Goal: Find specific page/section: Find specific page/section

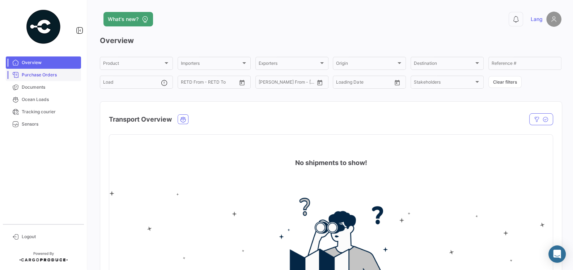
click at [36, 76] on span "Purchase Orders" at bounding box center [50, 75] width 56 height 7
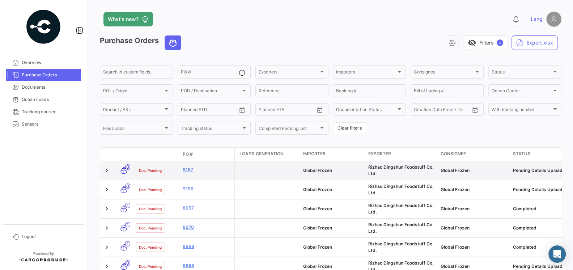
scroll to position [17, 0]
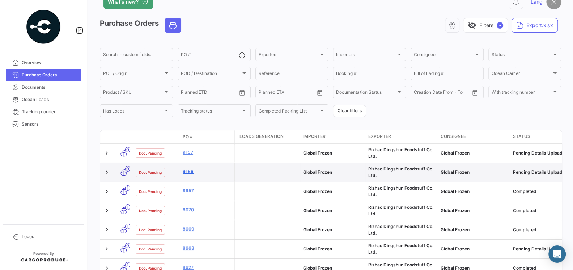
click at [191, 172] on link "9156" at bounding box center [207, 171] width 48 height 7
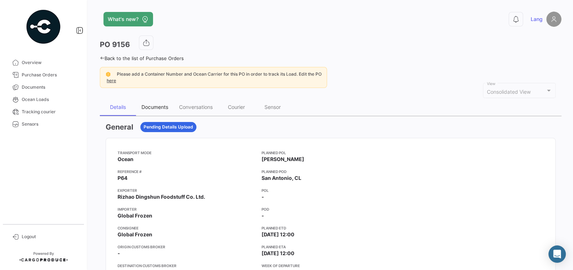
click at [157, 107] on div "Documents" at bounding box center [154, 107] width 27 height 6
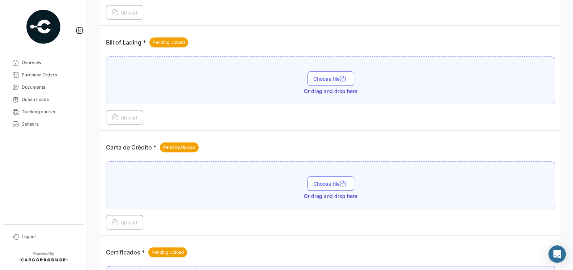
scroll to position [580, 0]
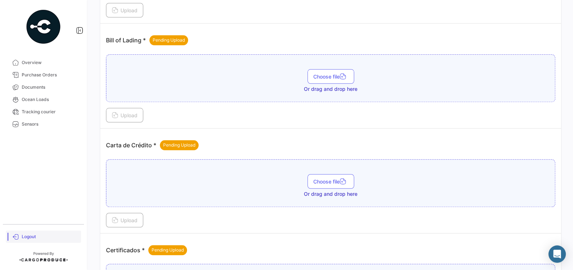
click at [32, 238] on span "Logout" at bounding box center [50, 236] width 56 height 7
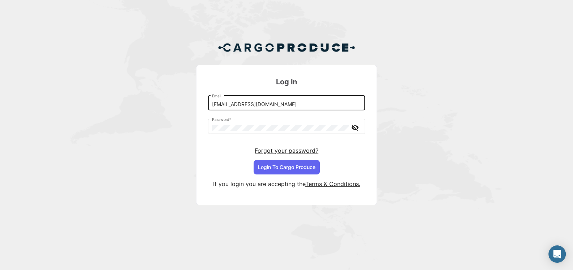
click at [258, 103] on input "[EMAIL_ADDRESS][DOMAIN_NAME]" at bounding box center [286, 104] width 149 height 6
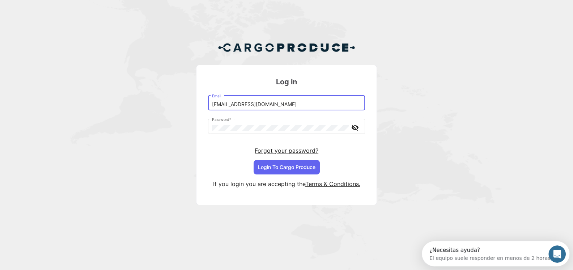
type input "[EMAIL_ADDRESS][DOMAIN_NAME]"
click at [299, 170] on button "Login To Cargo Produce" at bounding box center [286, 167] width 66 height 14
